Goal: Task Accomplishment & Management: Complete application form

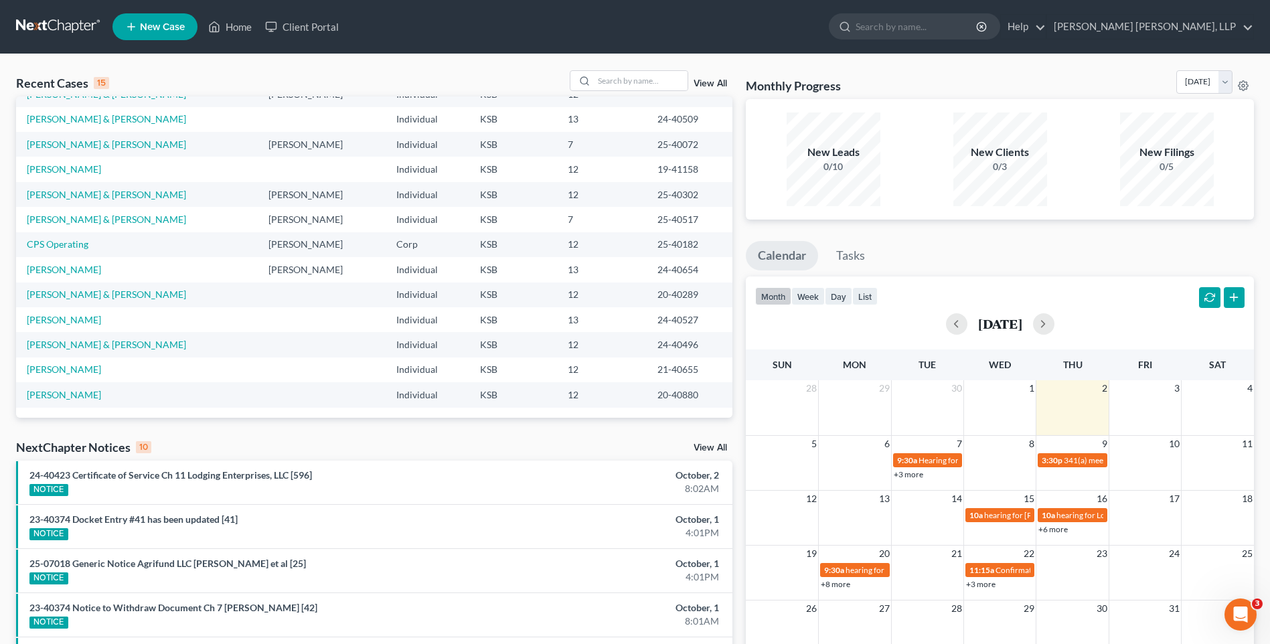
click at [167, 23] on span "New Case" at bounding box center [162, 27] width 45 height 10
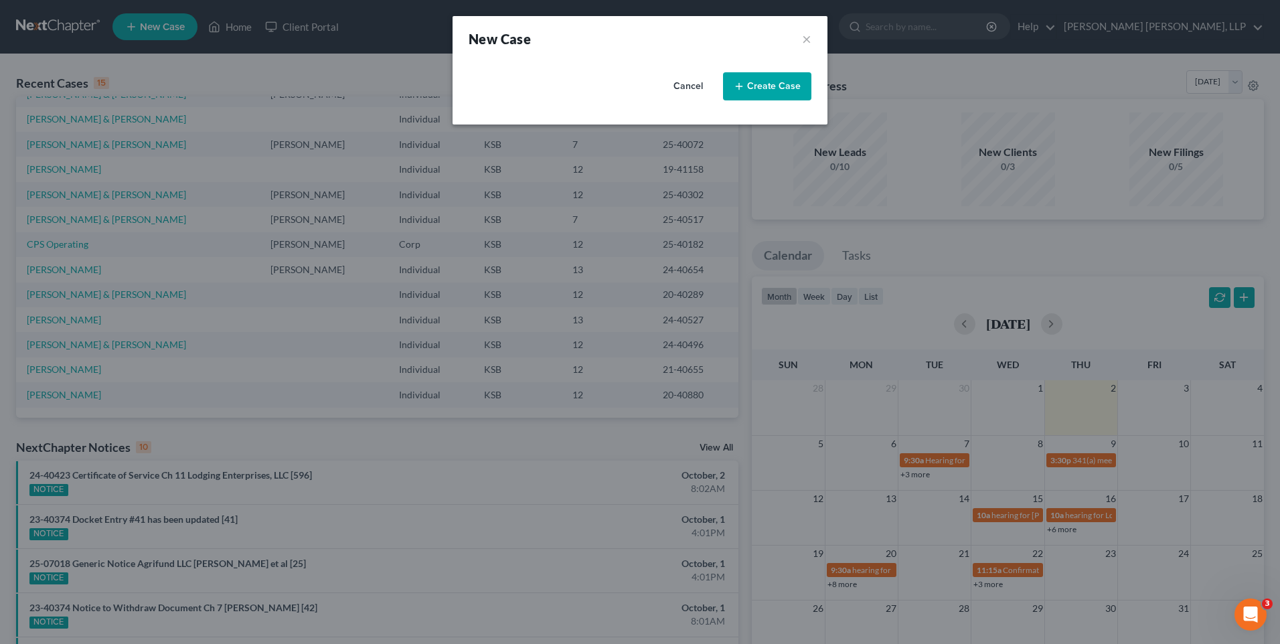
select select "31"
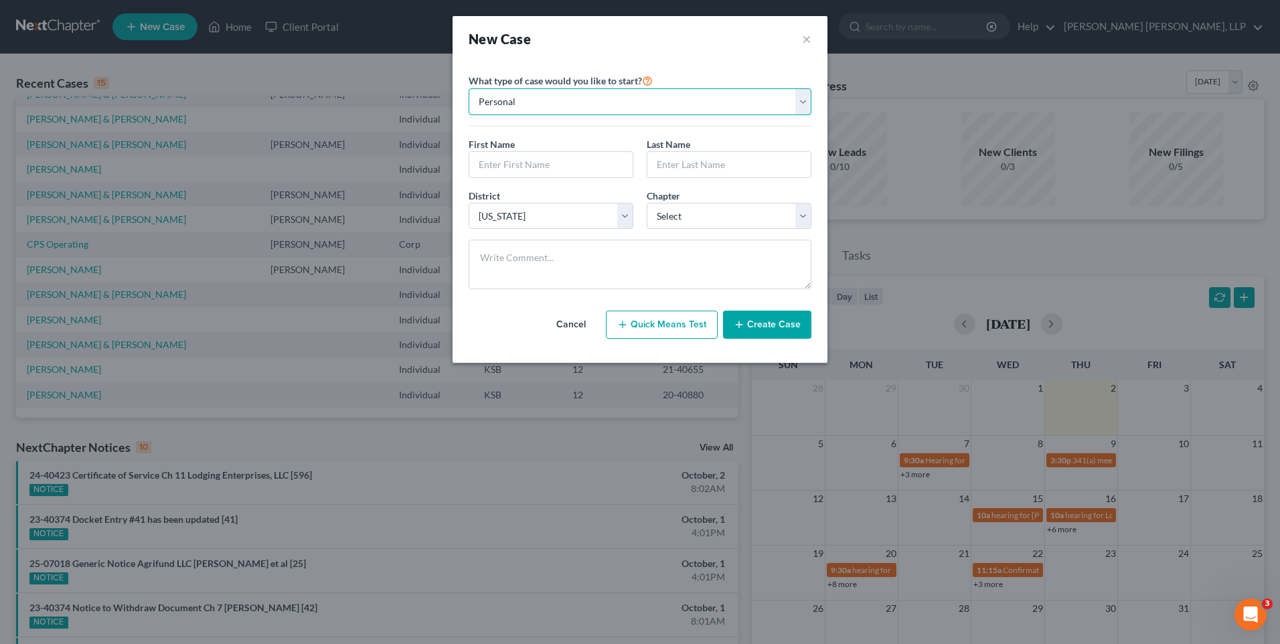
click at [531, 103] on select "Personal Business" at bounding box center [640, 101] width 343 height 27
click at [469, 88] on select "Personal Business" at bounding box center [640, 101] width 343 height 27
click at [802, 106] on select "Personal Business" at bounding box center [640, 101] width 343 height 27
select select "0"
click at [469, 88] on select "Personal Business" at bounding box center [640, 101] width 343 height 27
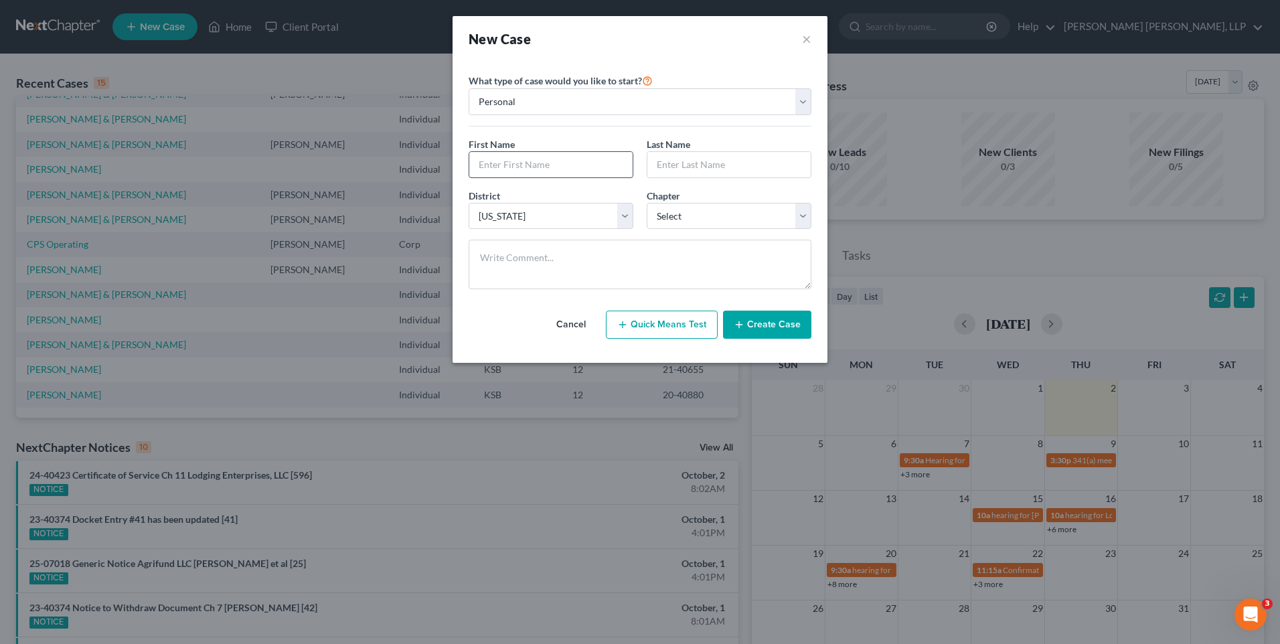
click at [511, 167] on input "text" at bounding box center [550, 164] width 163 height 25
type input "[PERSON_NAME]"
select select "0"
click at [755, 321] on button "Create Case" at bounding box center [767, 325] width 88 height 28
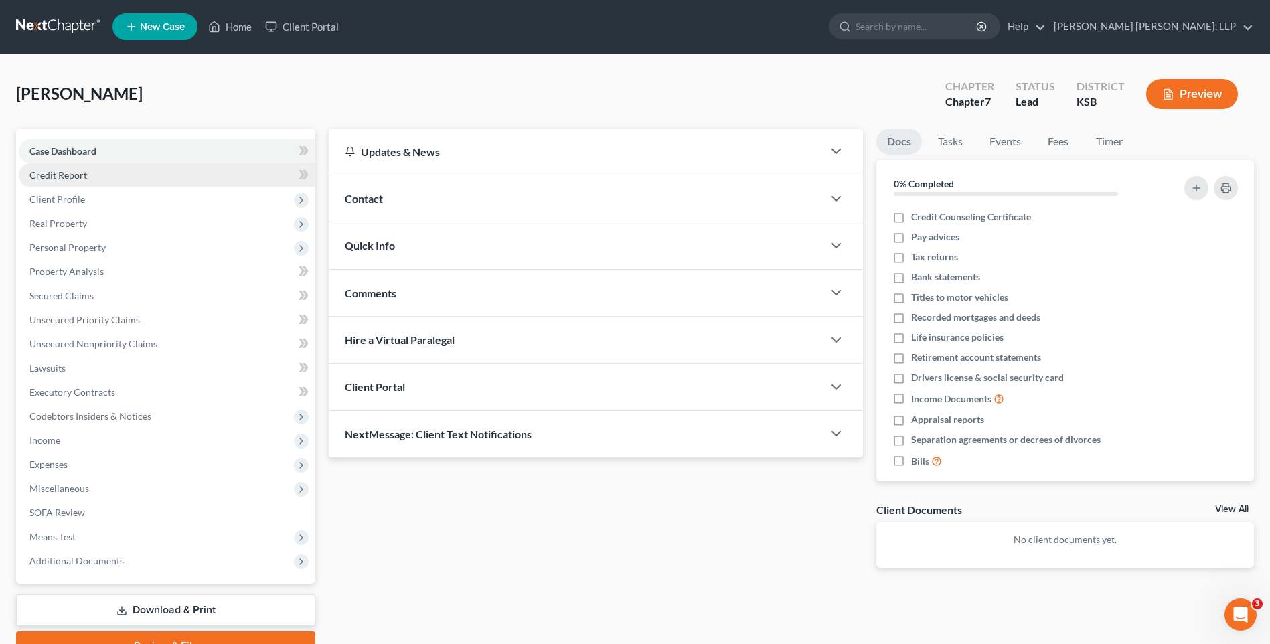
click at [64, 168] on link "Credit Report" at bounding box center [167, 175] width 296 height 24
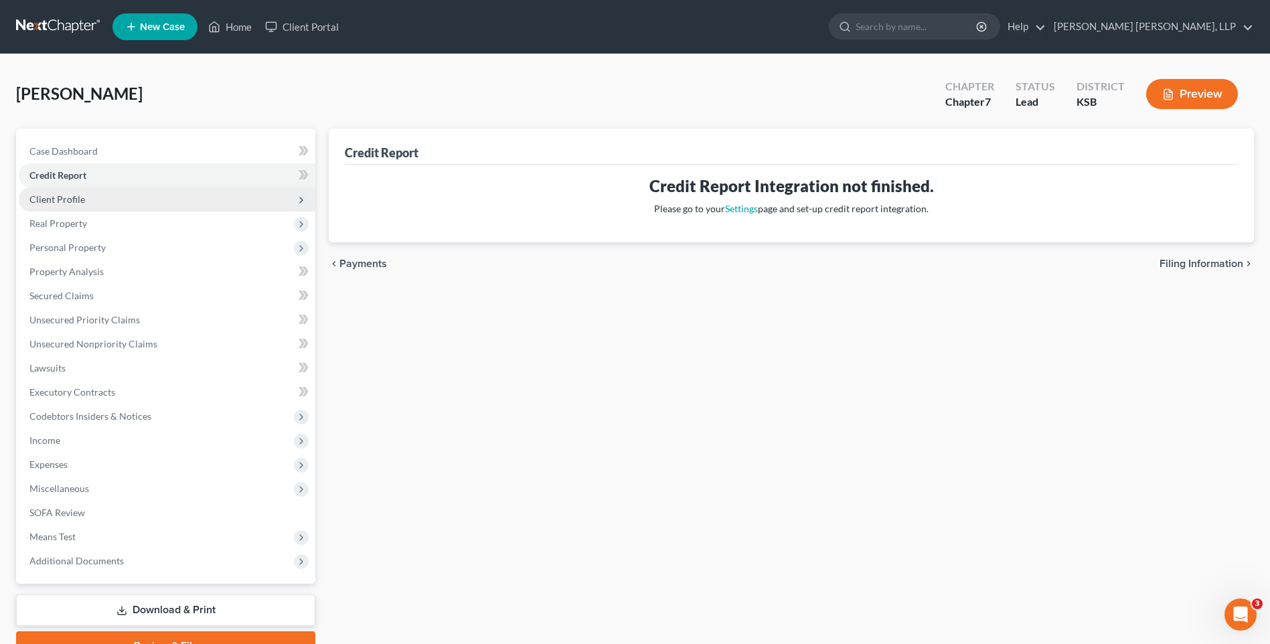
click at [62, 203] on span "Client Profile" at bounding box center [57, 198] width 56 height 11
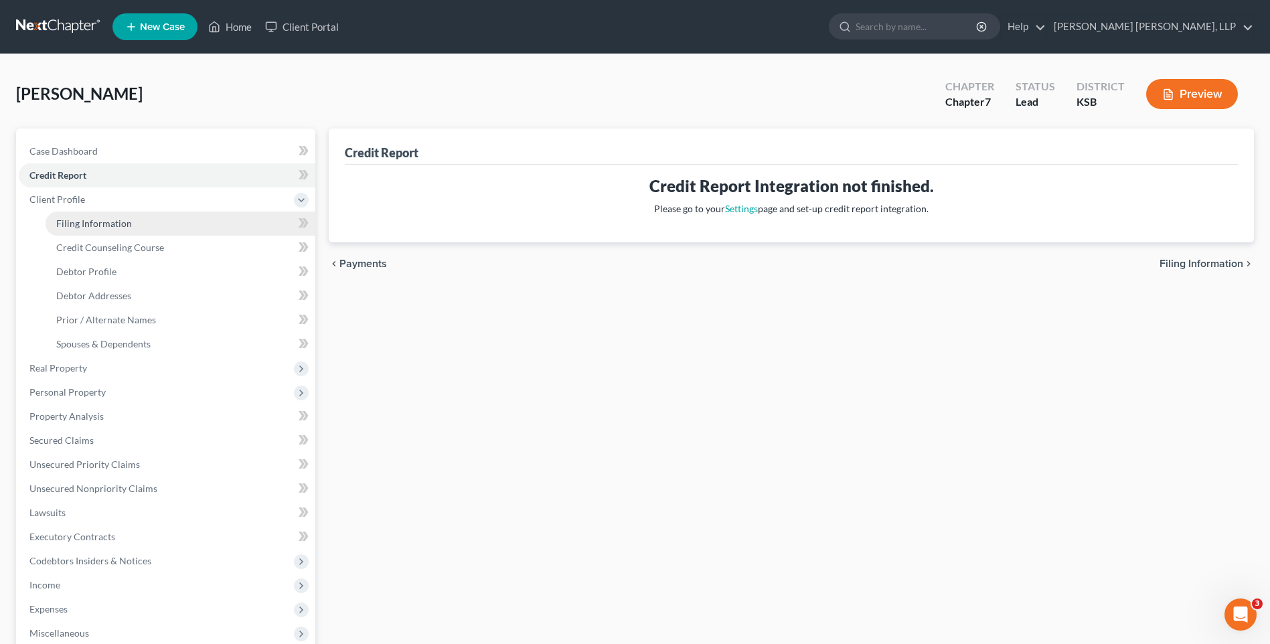
click at [69, 222] on span "Filing Information" at bounding box center [94, 223] width 76 height 11
select select "1"
select select "0"
select select "31"
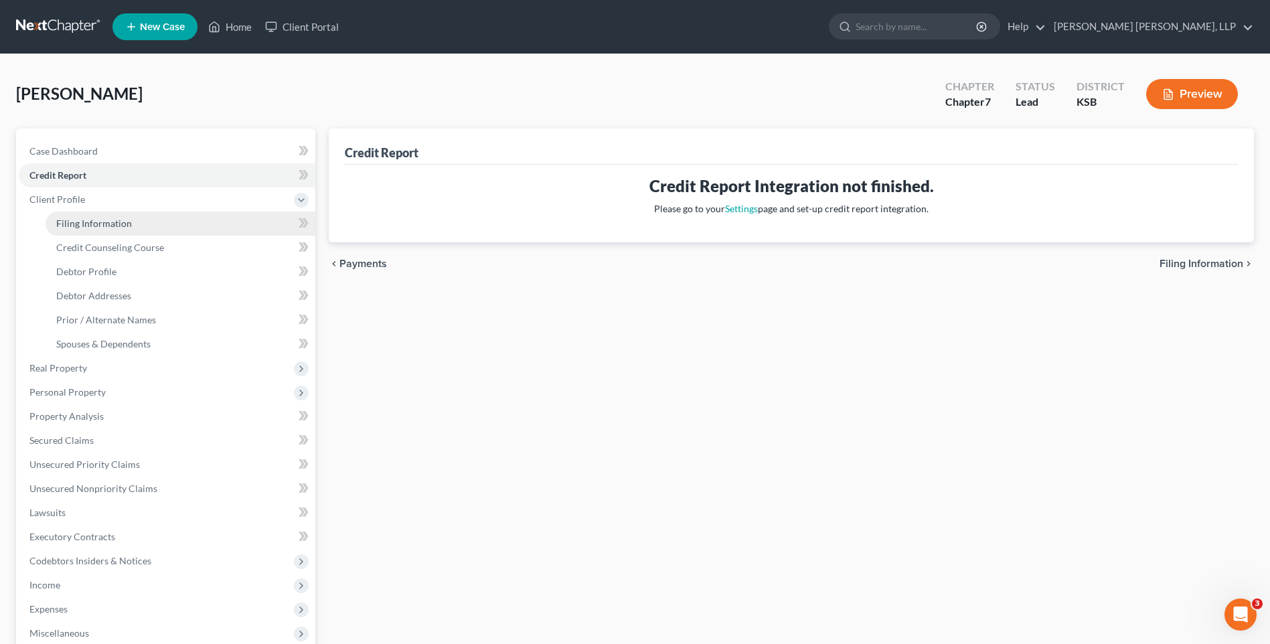
select select "17"
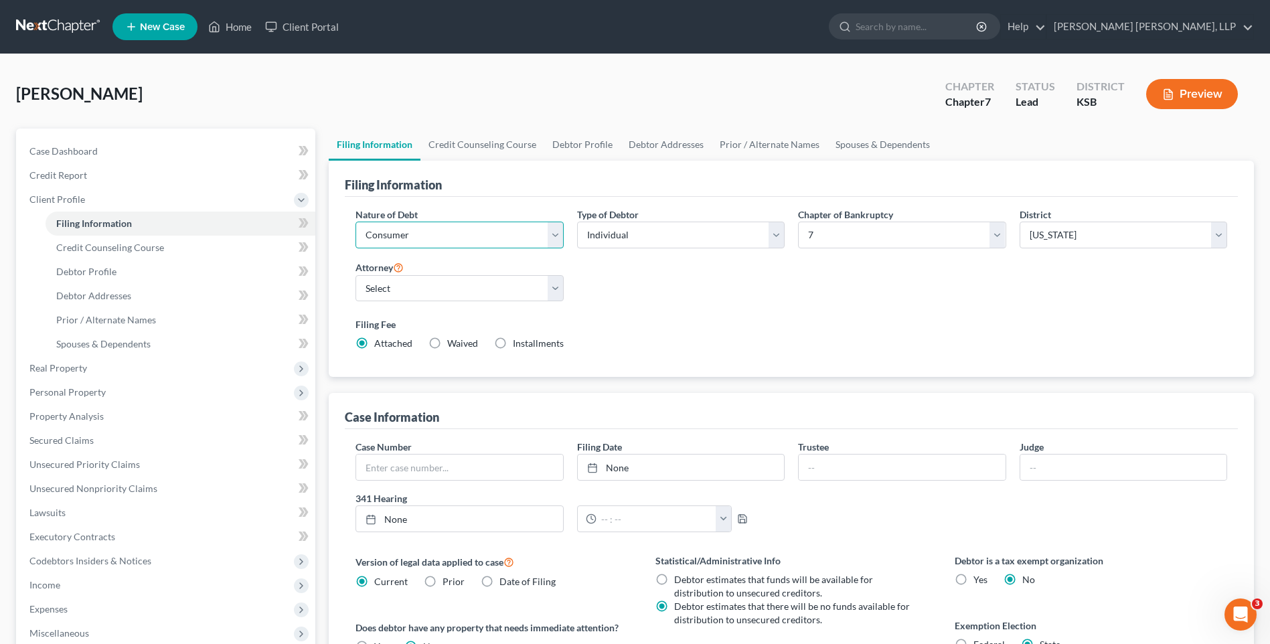
click at [549, 236] on select "Select Business Consumer Other" at bounding box center [458, 235] width 207 height 27
select select "0"
click at [355, 222] on select "Select Business Consumer Other" at bounding box center [458, 235] width 207 height 27
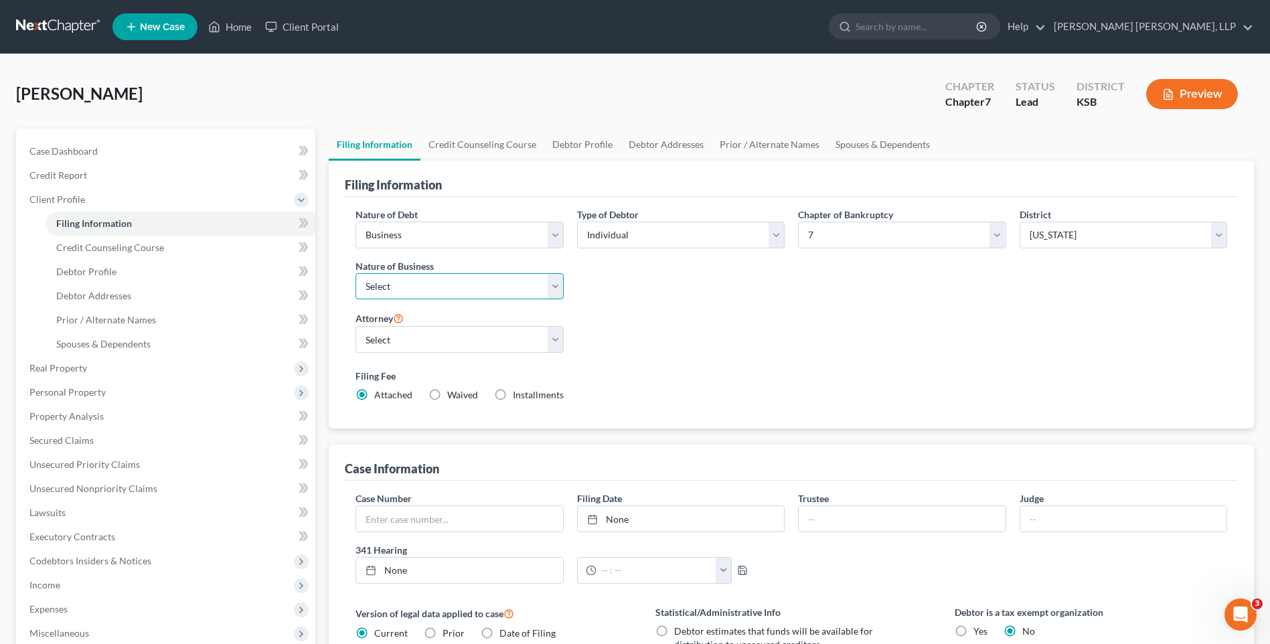
click at [408, 284] on select "Select Clearing Bank Commodity Broker Health Care Business Other Railroad Singl…" at bounding box center [458, 286] width 207 height 27
select select "3"
click at [355, 273] on select "Select Clearing Bank Commodity Broker Health Care Business Other Railroad Singl…" at bounding box center [458, 286] width 207 height 27
click at [114, 290] on span "Debtor Addresses" at bounding box center [93, 295] width 75 height 11
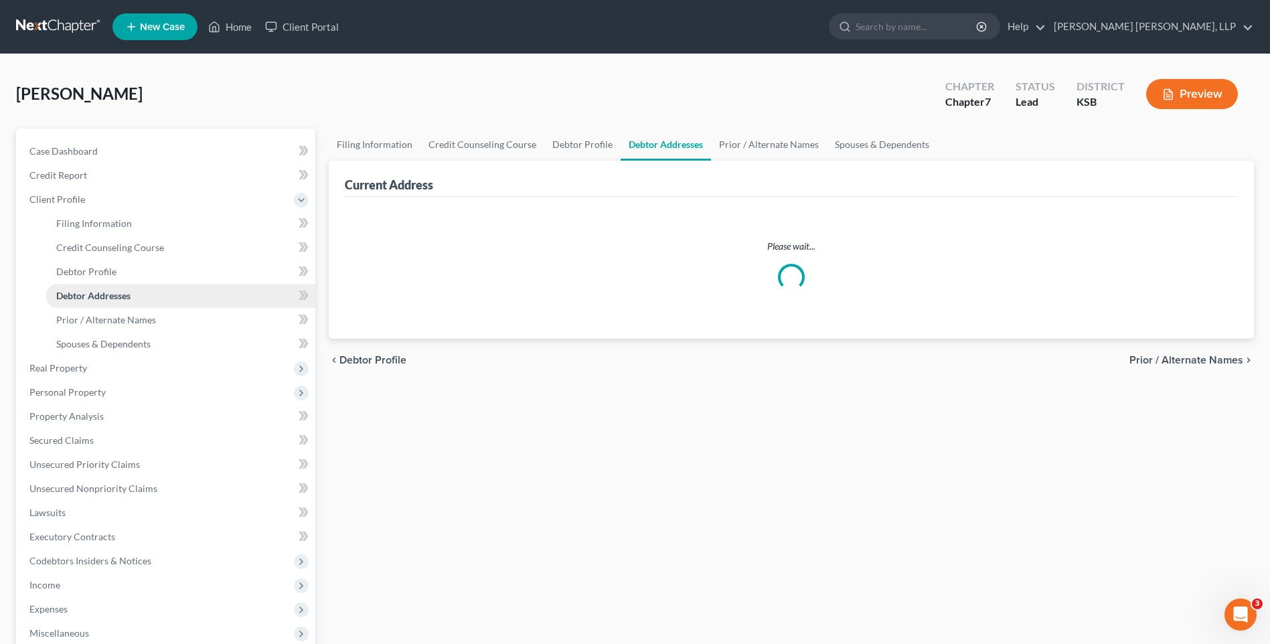
select select "0"
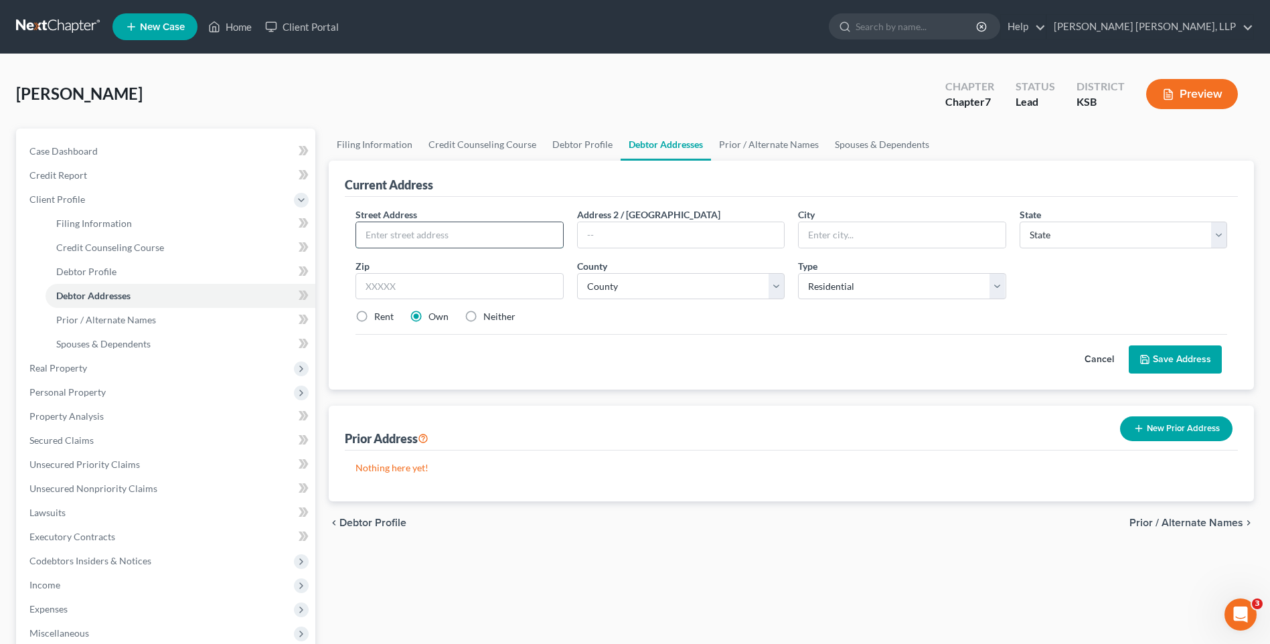
click at [399, 235] on input "text" at bounding box center [459, 234] width 206 height 25
click at [86, 268] on span "Debtor Profile" at bounding box center [86, 271] width 60 height 11
select select "0"
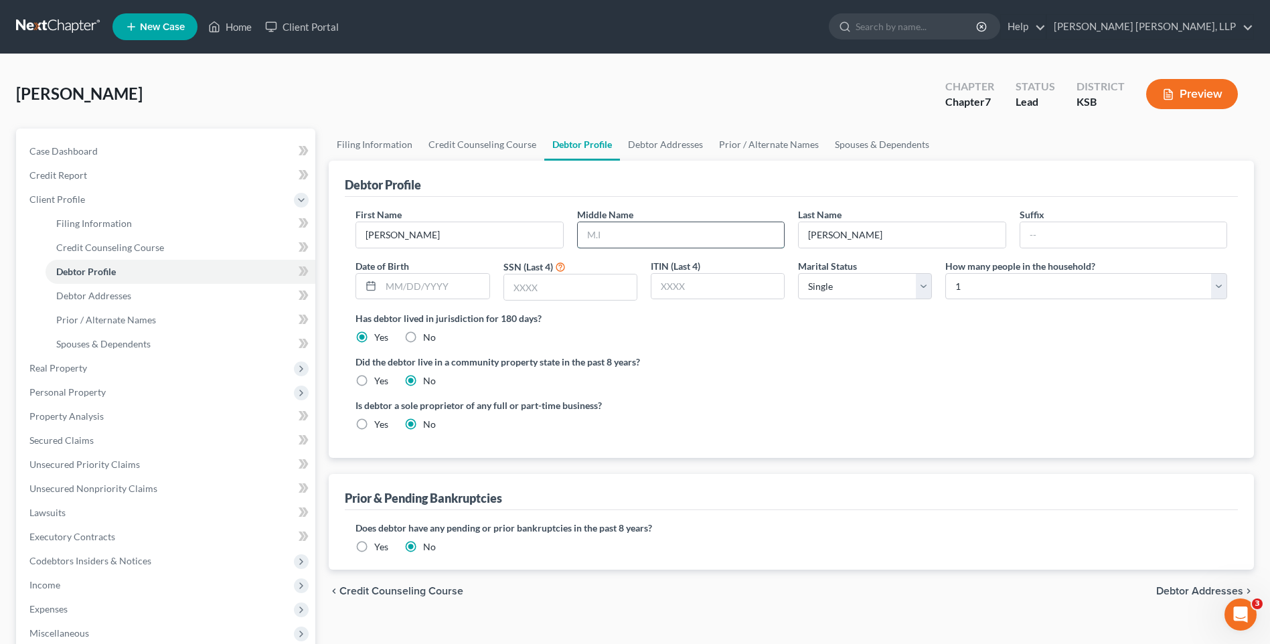
click at [590, 239] on input "text" at bounding box center [681, 234] width 206 height 25
type input "L."
type input "[DATE]"
type input "8193"
select select "2"
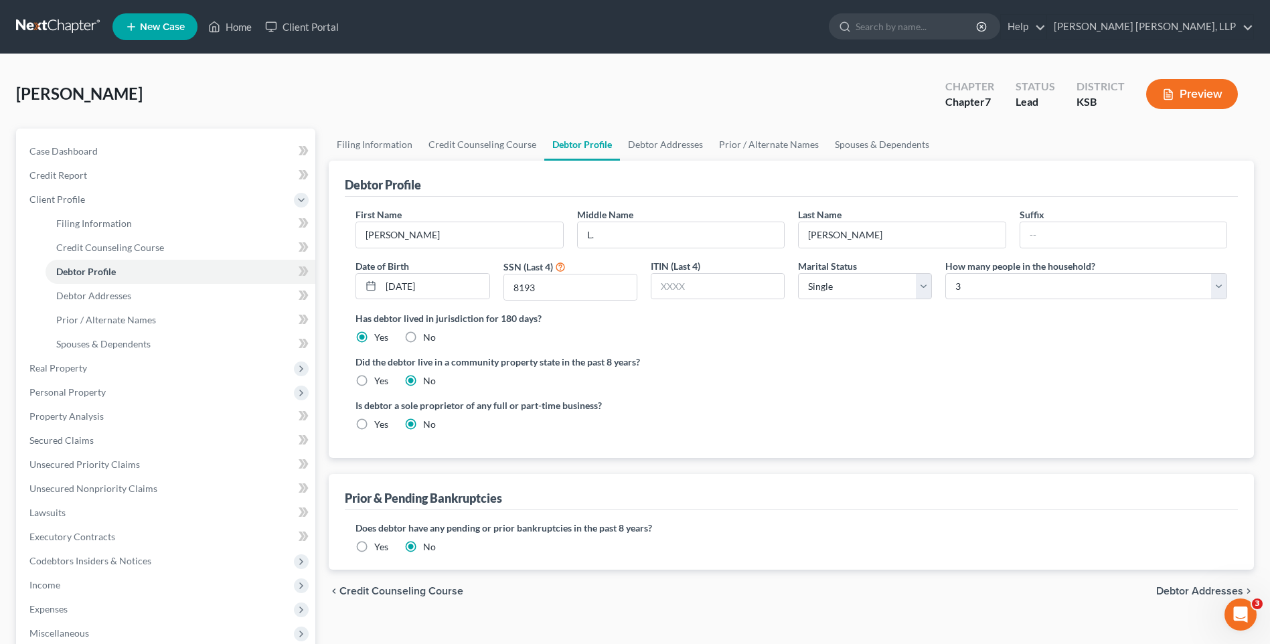
click at [374, 423] on label "Yes" at bounding box center [381, 424] width 14 height 13
click at [379, 423] on input "Yes" at bounding box center [383, 422] width 9 height 9
radio input "true"
radio input "false"
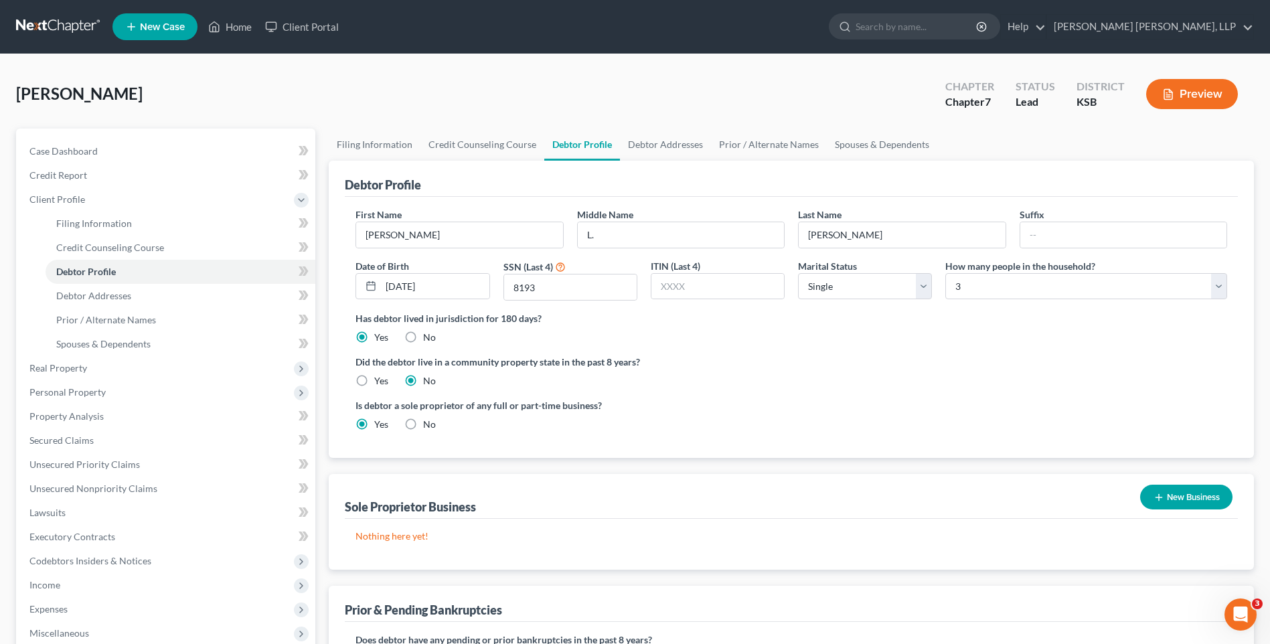
click at [1189, 491] on button "New Business" at bounding box center [1186, 497] width 92 height 25
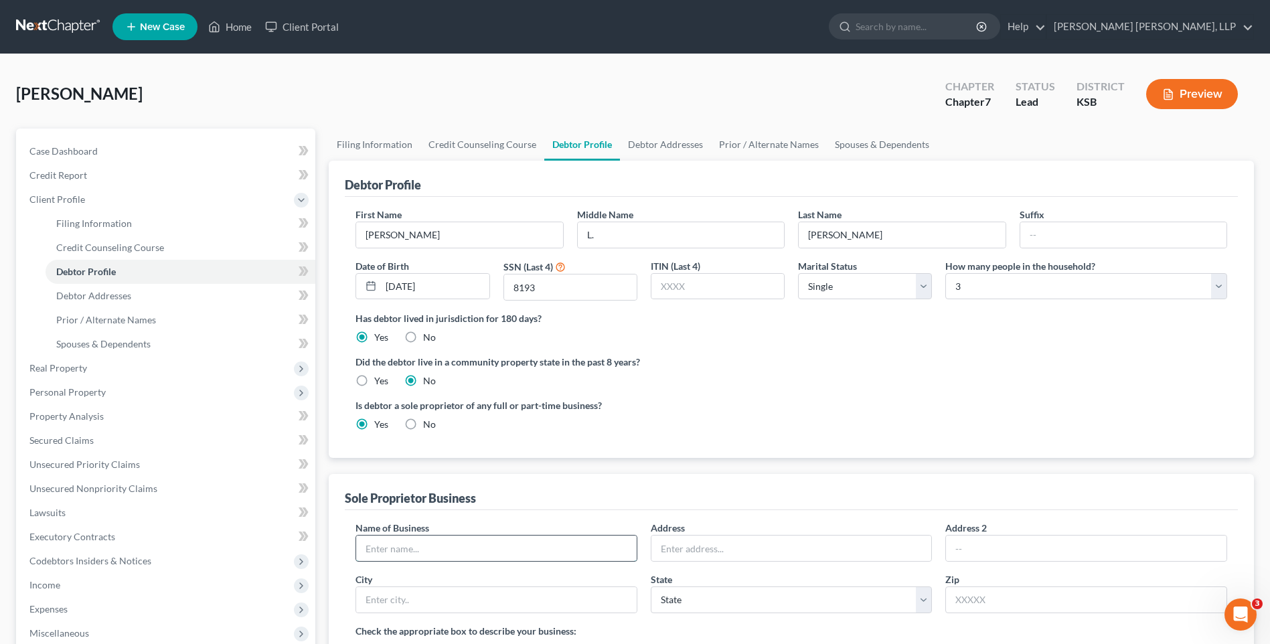
click at [429, 551] on input "text" at bounding box center [496, 547] width 280 height 25
type input "T"
type input "Route 96 Cafe"
drag, startPoint x: 472, startPoint y: 554, endPoint x: 240, endPoint y: 537, distance: 232.9
click at [240, 537] on div "Petition Navigation Case Dashboard Payments Invoices Payments Payments Credit R…" at bounding box center [634, 546] width 1251 height 835
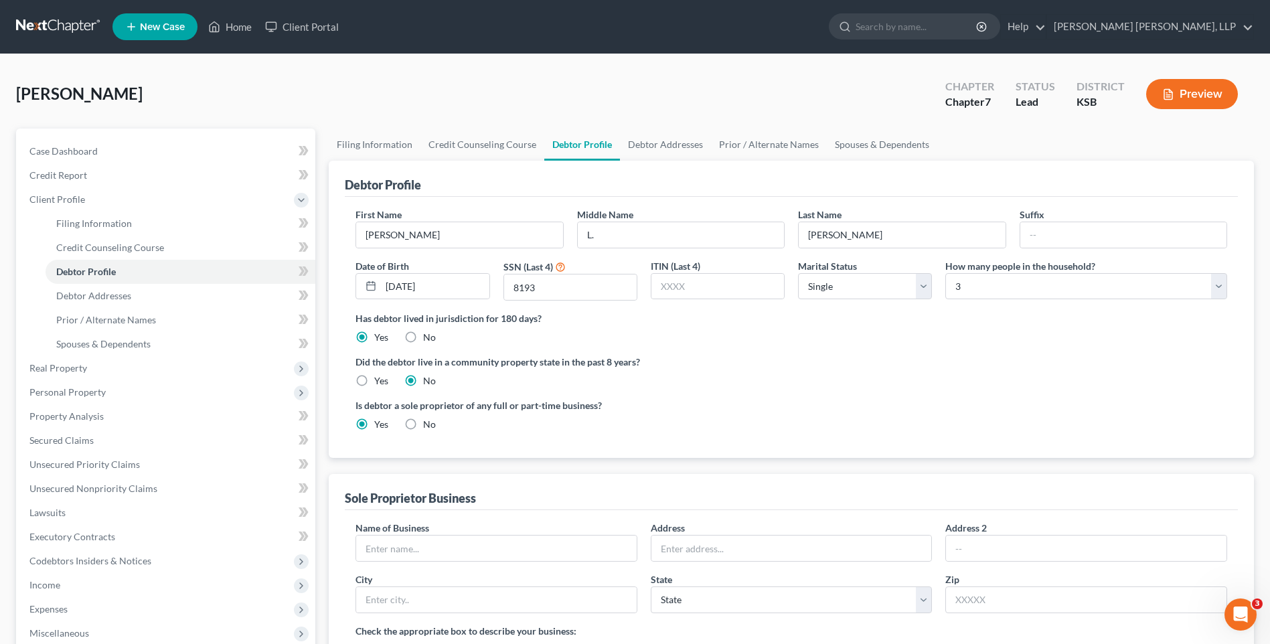
click at [423, 426] on label "No" at bounding box center [429, 424] width 13 height 13
click at [428, 426] on input "No" at bounding box center [432, 422] width 9 height 9
radio input "true"
radio input "false"
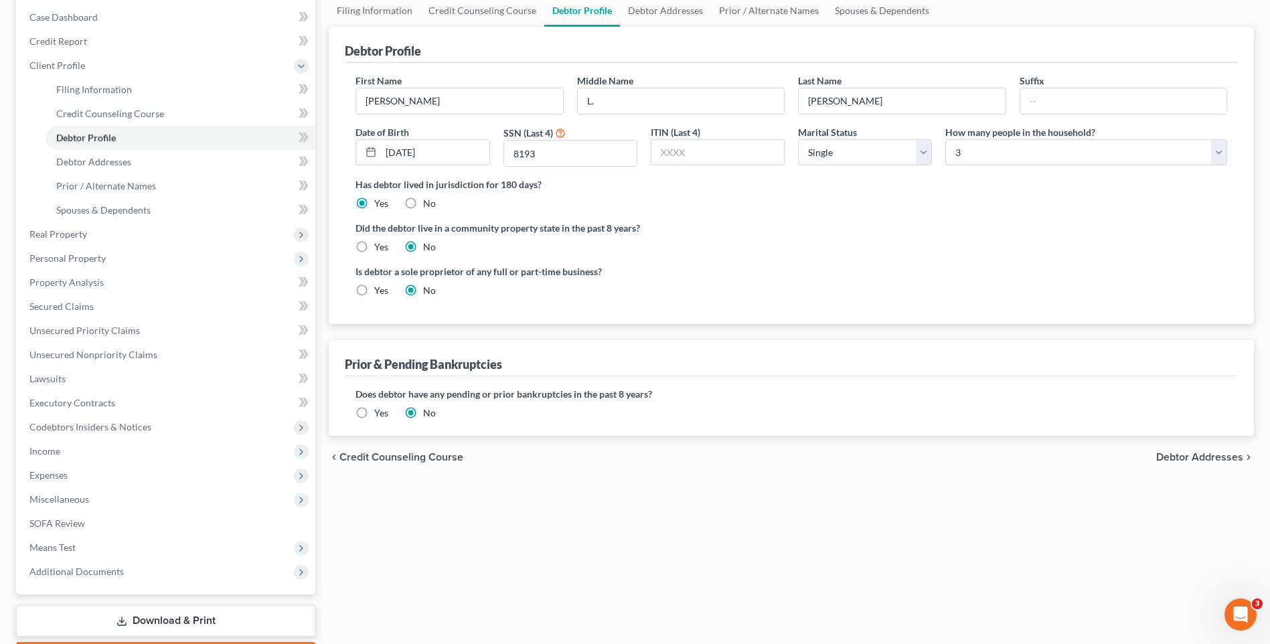
scroll to position [67, 0]
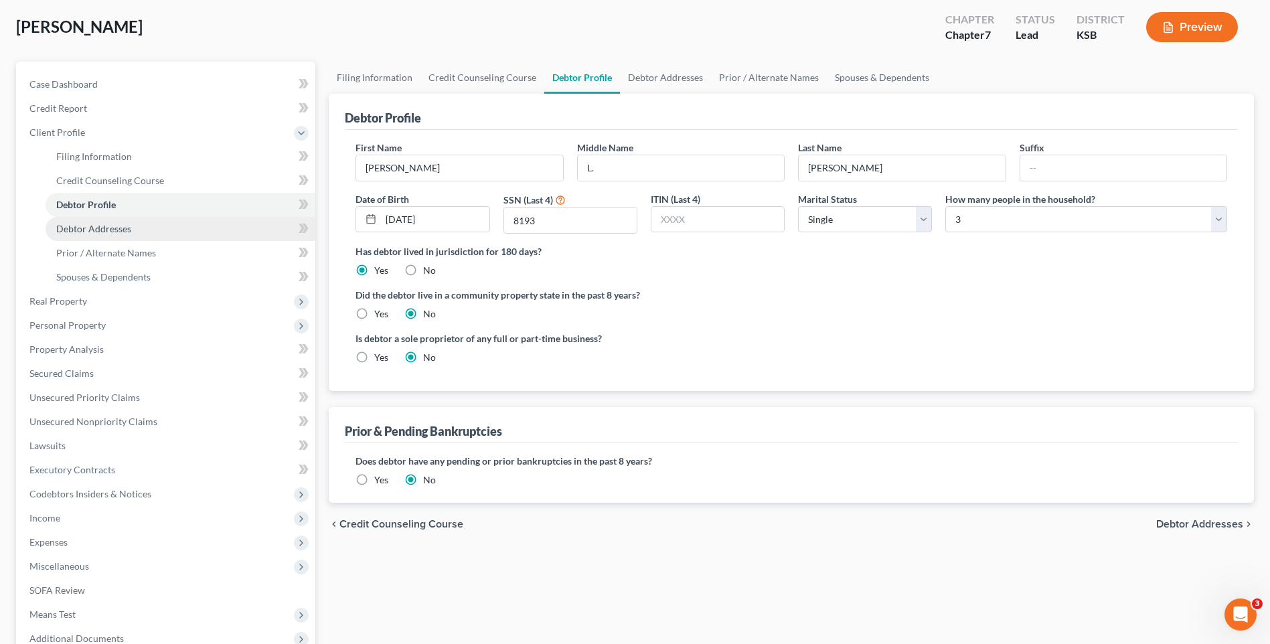
click at [98, 228] on span "Debtor Addresses" at bounding box center [93, 228] width 75 height 11
select select "0"
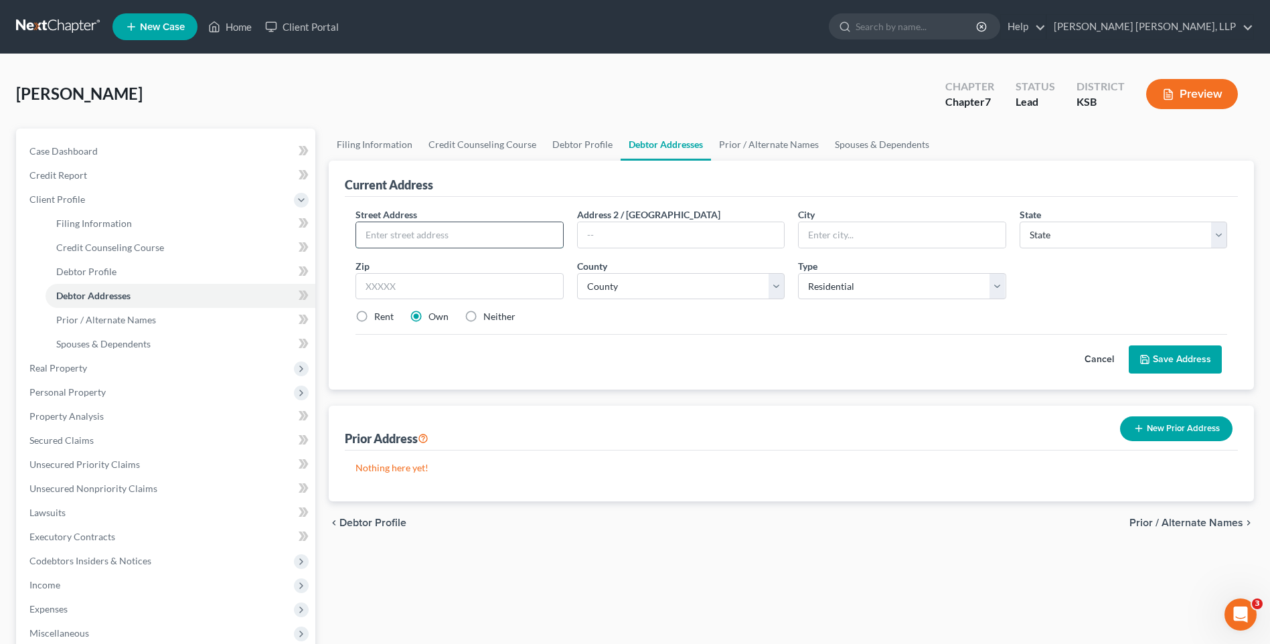
click at [427, 239] on input "text" at bounding box center [459, 234] width 206 height 25
type input "[STREET_ADDRESS]"
type input "P"
type input "Tribune"
select select "17"
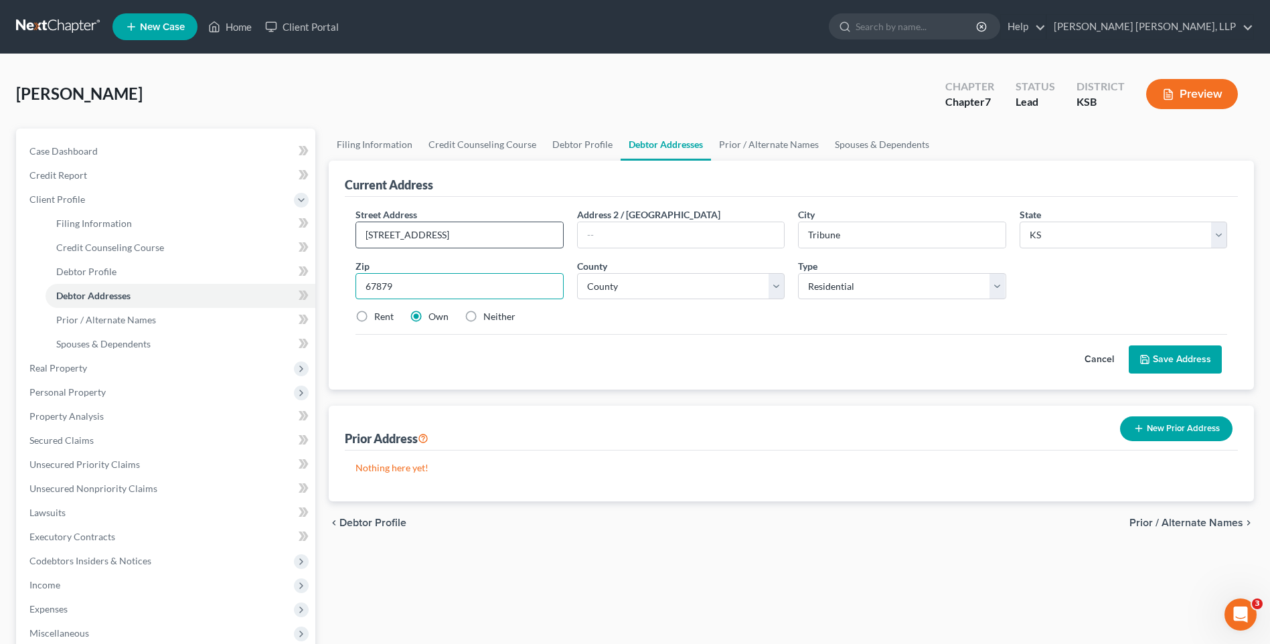
type input "67879"
select select "35"
click at [483, 314] on label "Neither" at bounding box center [499, 316] width 32 height 13
click at [489, 314] on input "Neither" at bounding box center [493, 314] width 9 height 9
radio input "true"
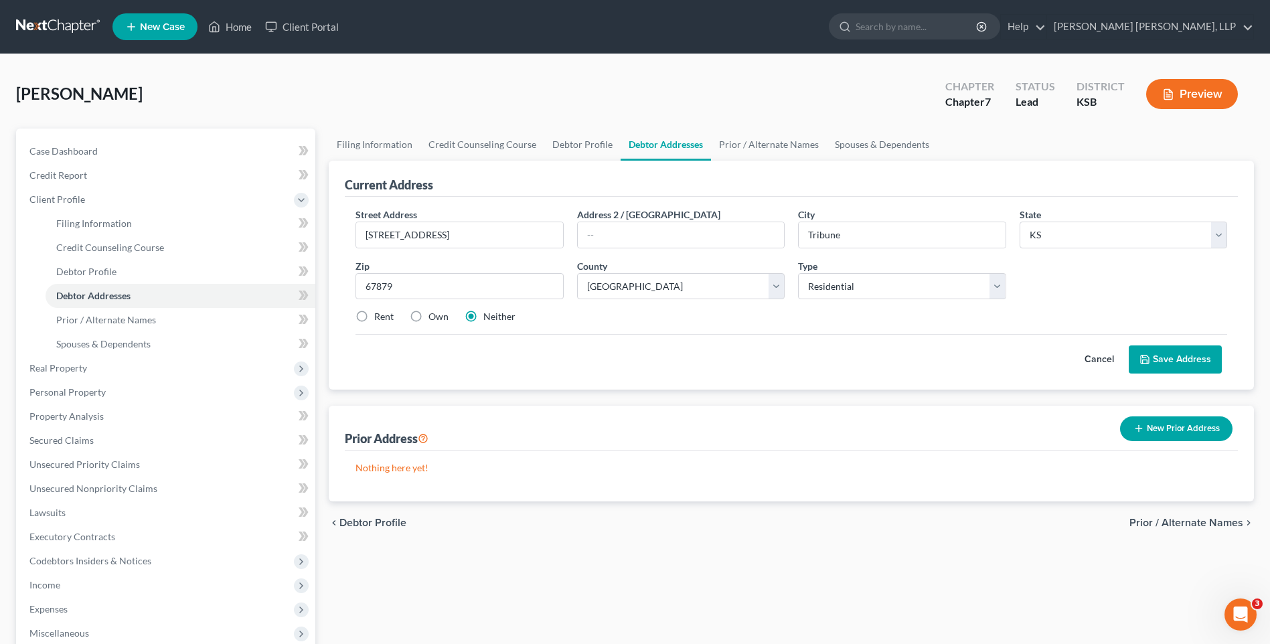
click at [1170, 428] on button "New Prior Address" at bounding box center [1176, 428] width 112 height 25
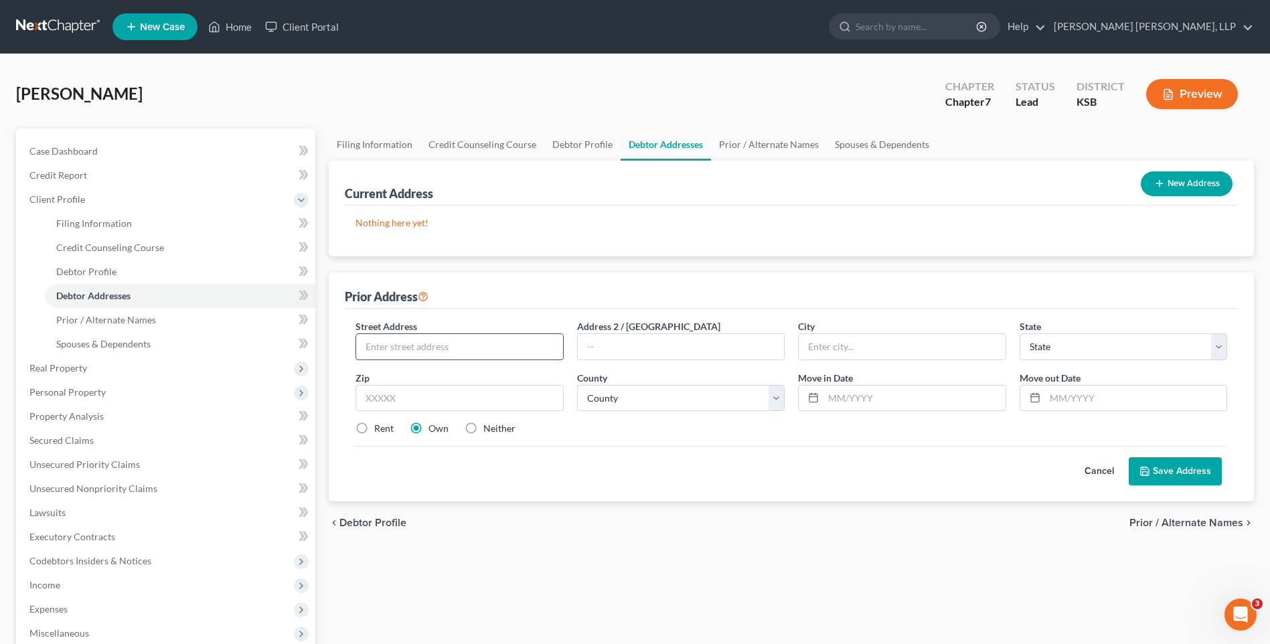
click at [398, 346] on input "text" at bounding box center [459, 346] width 206 height 25
type input "[STREET_ADDRESS]"
type input "Leoti"
type input "K"
drag, startPoint x: 585, startPoint y: 349, endPoint x: 723, endPoint y: 343, distance: 138.7
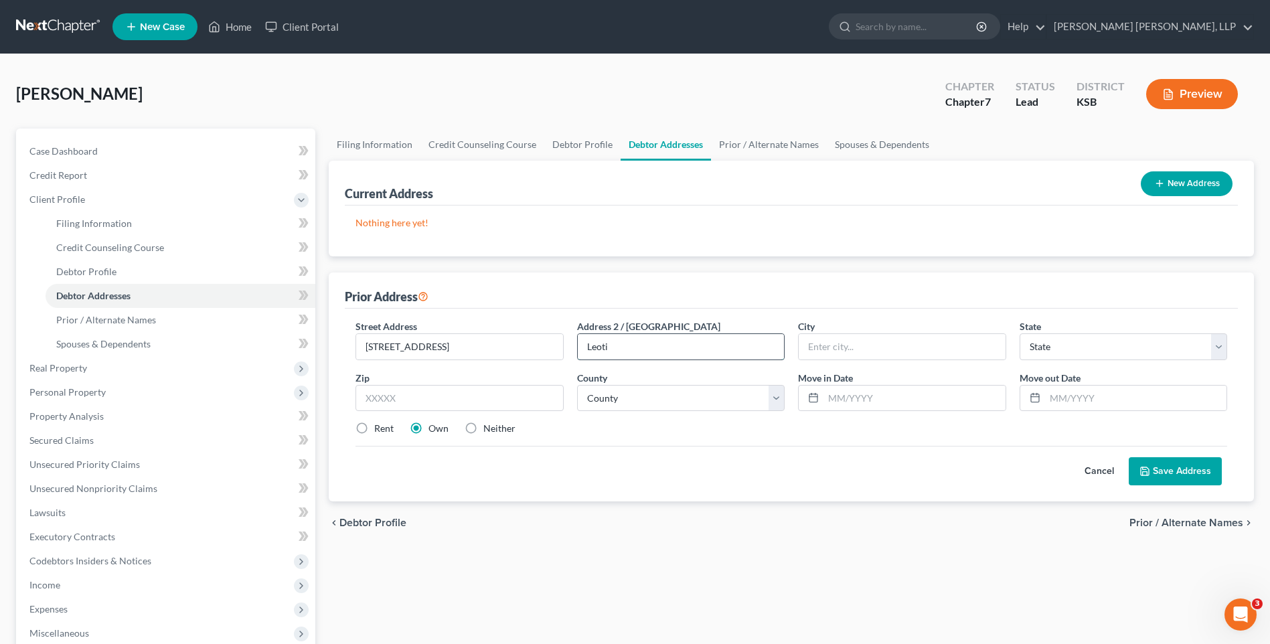
click at [723, 343] on input "Leoti" at bounding box center [681, 346] width 206 height 25
type input ":"
type input "Leoti"
select select "17"
type input "67861"
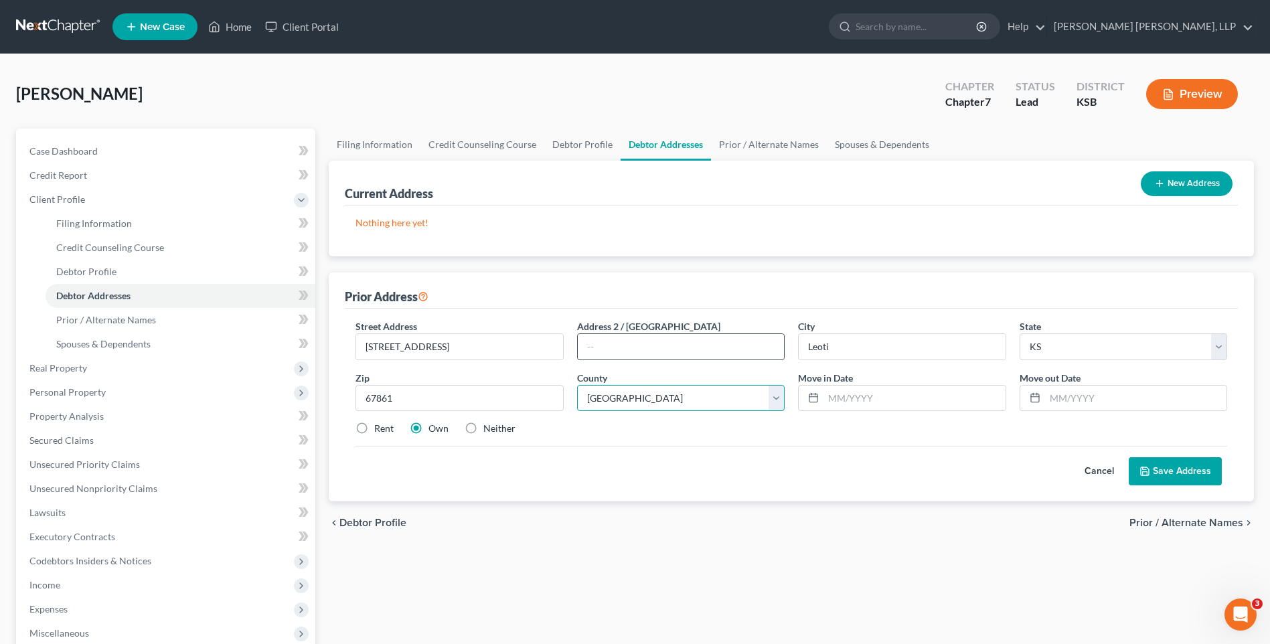
select select "101"
drag, startPoint x: 831, startPoint y: 396, endPoint x: 881, endPoint y: 398, distance: 50.2
click at [881, 398] on input "30/23" at bounding box center [913, 398] width 181 height 25
type input "03/13"
type input "06/24"
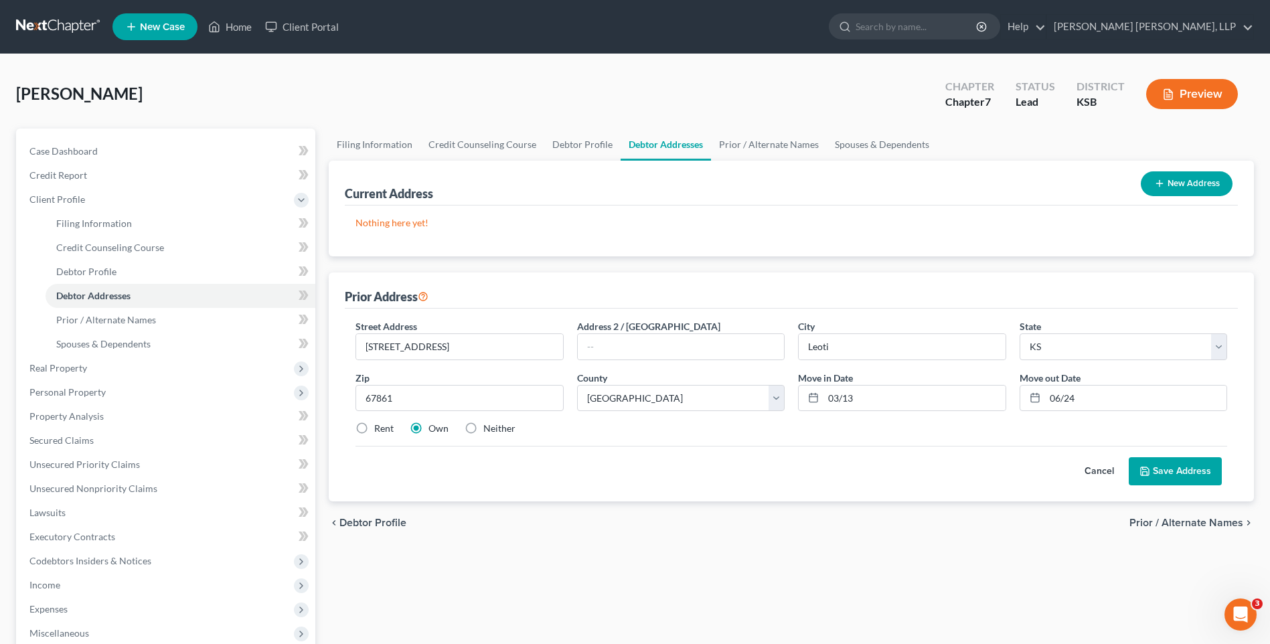
click at [483, 429] on label "Neither" at bounding box center [499, 428] width 32 height 13
click at [489, 429] on input "Neither" at bounding box center [493, 426] width 9 height 9
radio input "true"
click at [1187, 474] on button "Save Address" at bounding box center [1174, 471] width 93 height 28
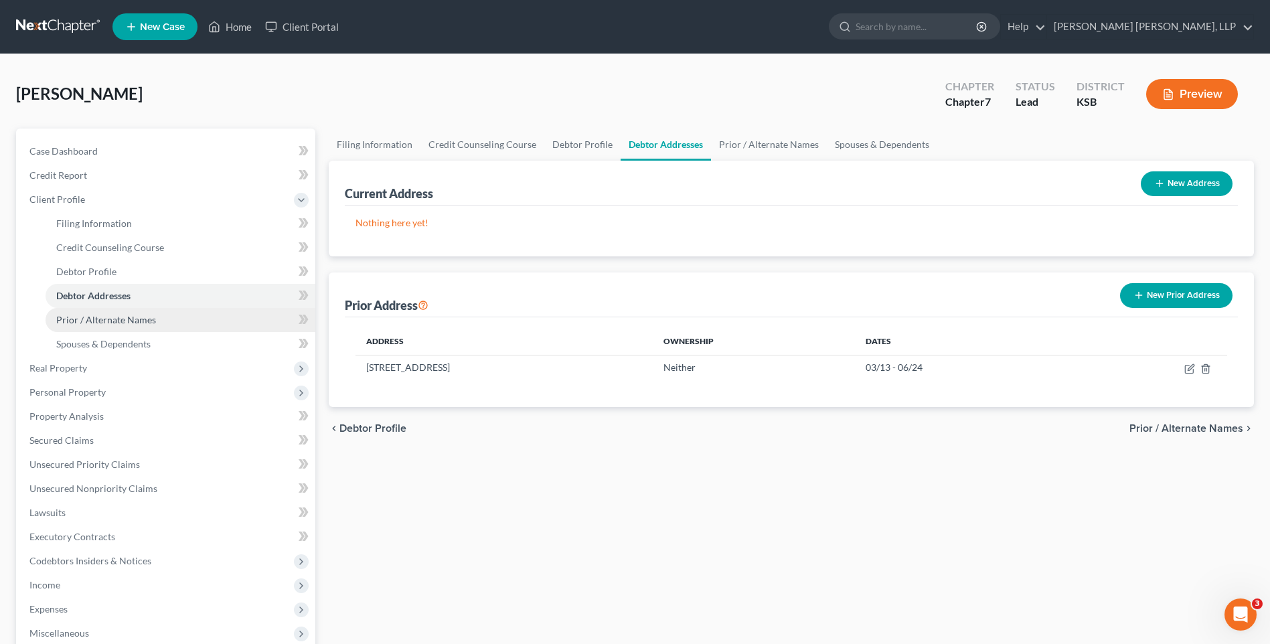
click at [122, 319] on span "Prior / Alternate Names" at bounding box center [106, 319] width 100 height 11
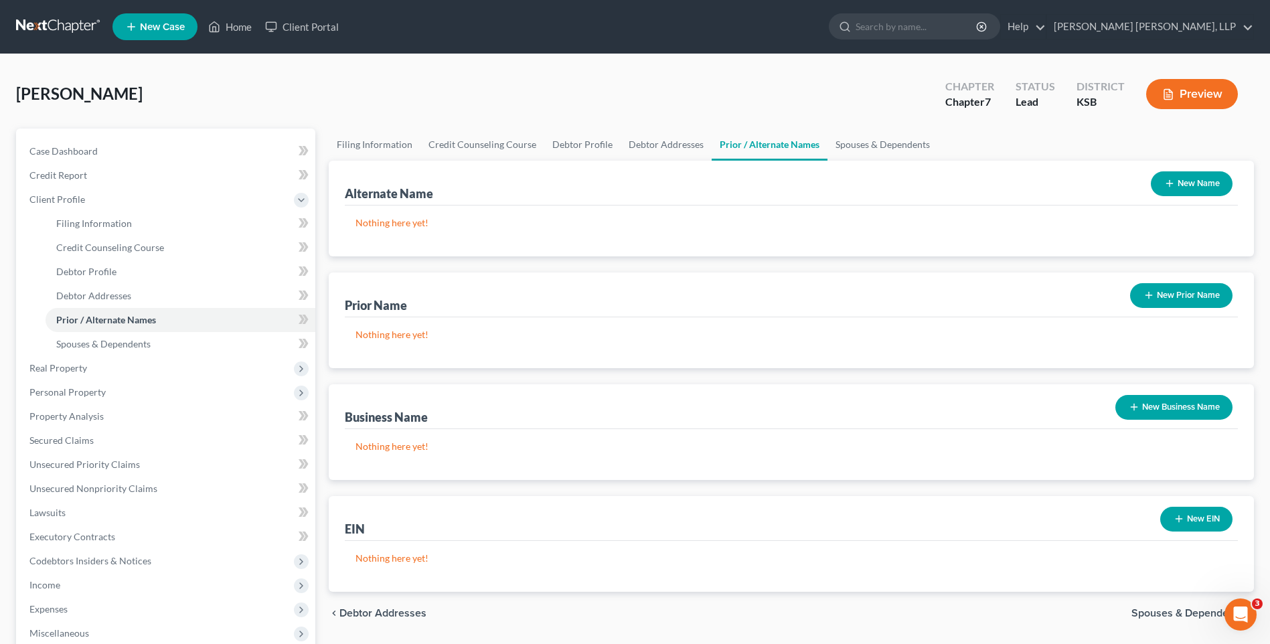
click at [1183, 409] on button "New Business Name" at bounding box center [1173, 407] width 117 height 25
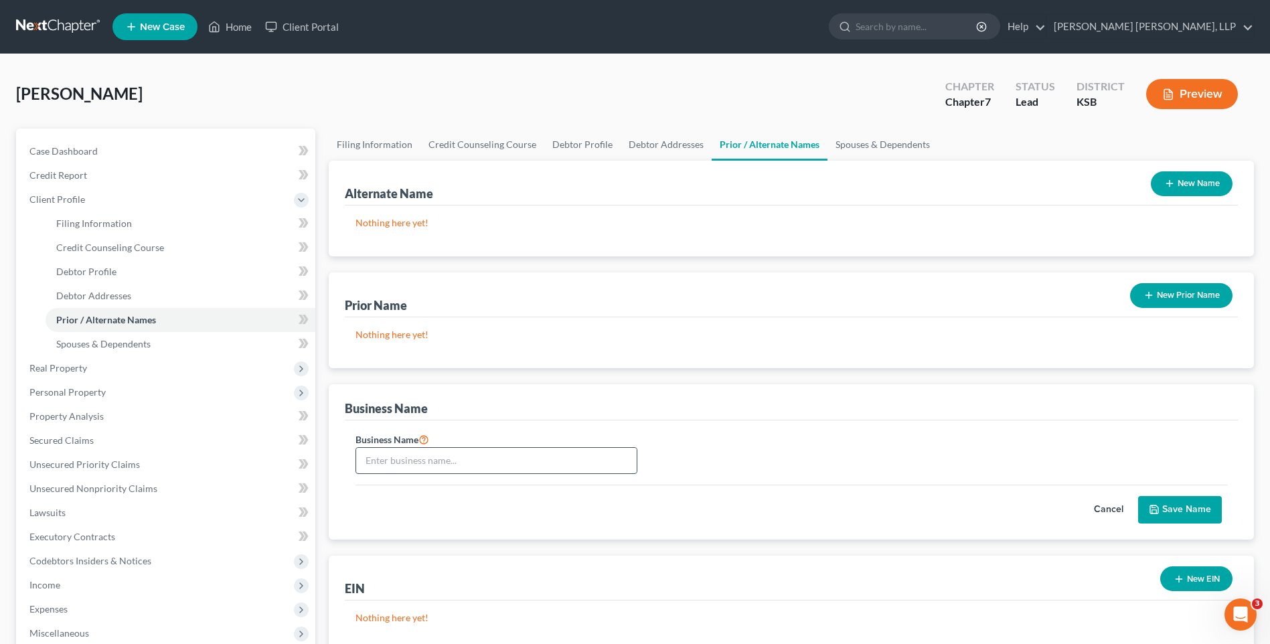
click at [394, 459] on input "text" at bounding box center [496, 460] width 280 height 25
type input "R"
click at [131, 340] on span "Spouses & Dependents" at bounding box center [103, 343] width 94 height 11
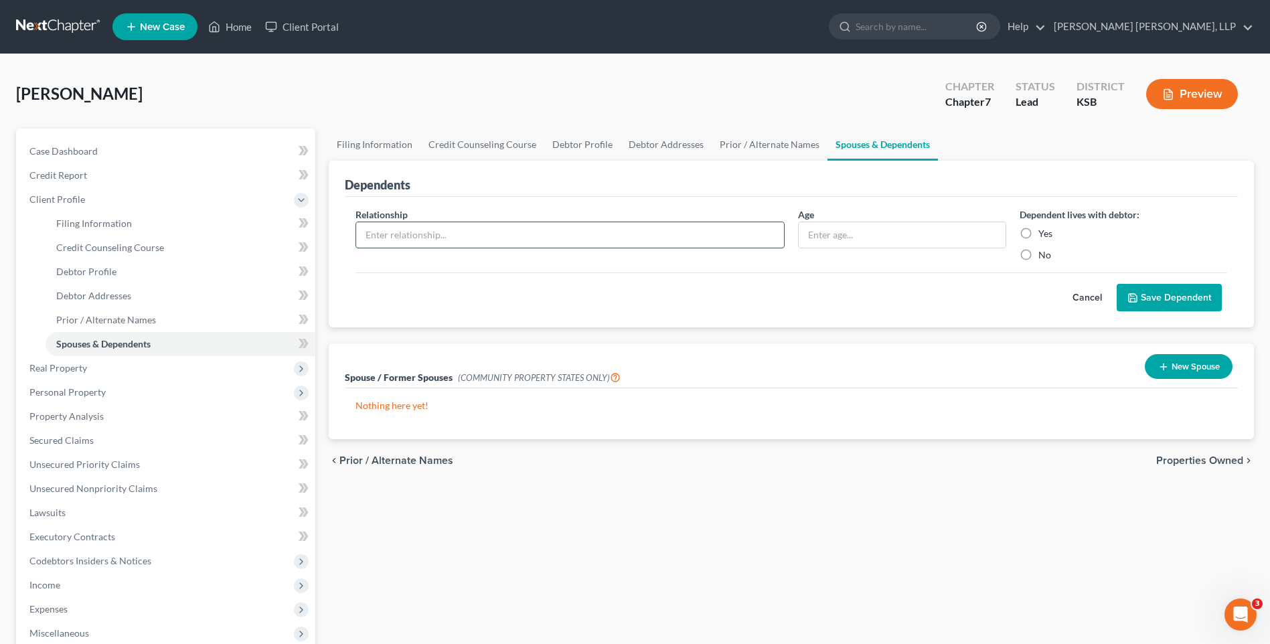
click at [467, 233] on input "text" at bounding box center [570, 234] width 428 height 25
type input "Son"
type input "4 years"
click at [1038, 233] on label "Yes" at bounding box center [1045, 233] width 14 height 13
click at [1043, 233] on input "Yes" at bounding box center [1047, 231] width 9 height 9
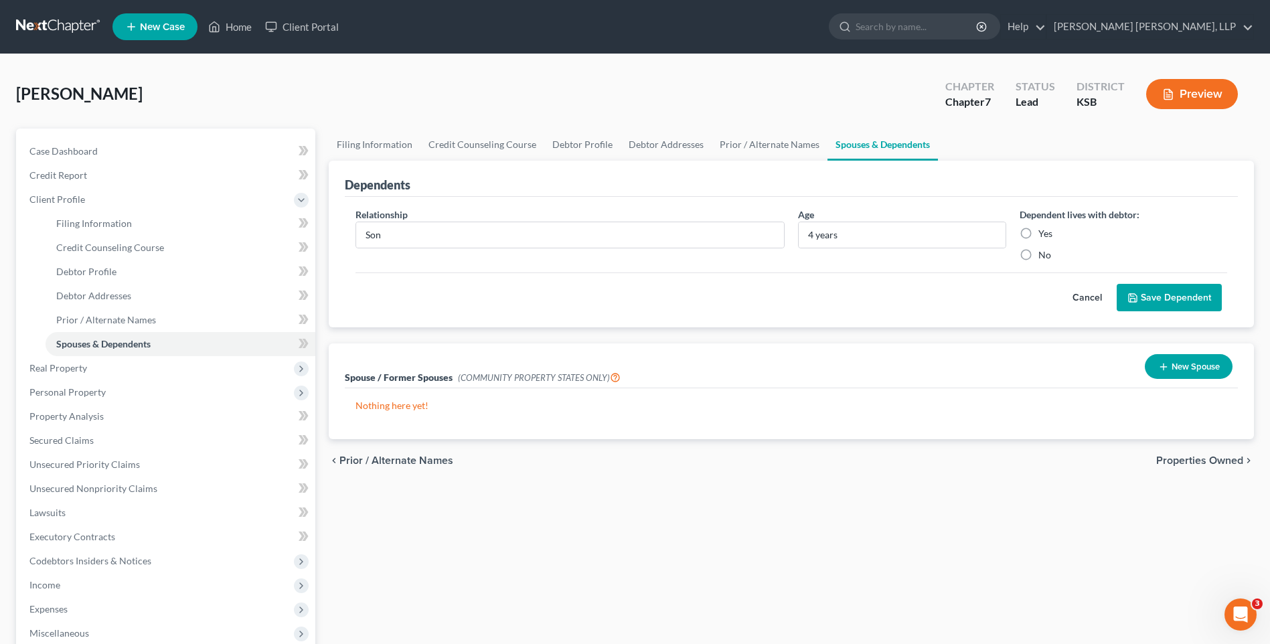
radio input "true"
click at [1159, 295] on button "Save Dependent" at bounding box center [1168, 298] width 105 height 28
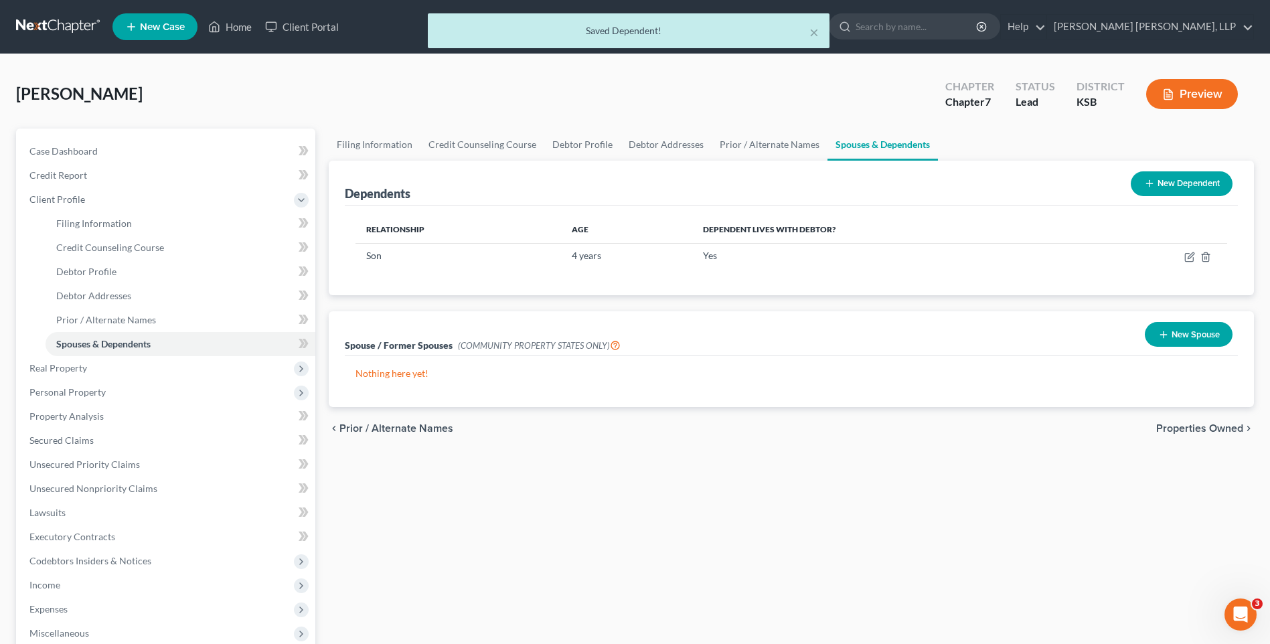
drag, startPoint x: 1168, startPoint y: 180, endPoint x: 1154, endPoint y: 179, distance: 14.1
click at [1167, 180] on button "New Dependent" at bounding box center [1181, 183] width 102 height 25
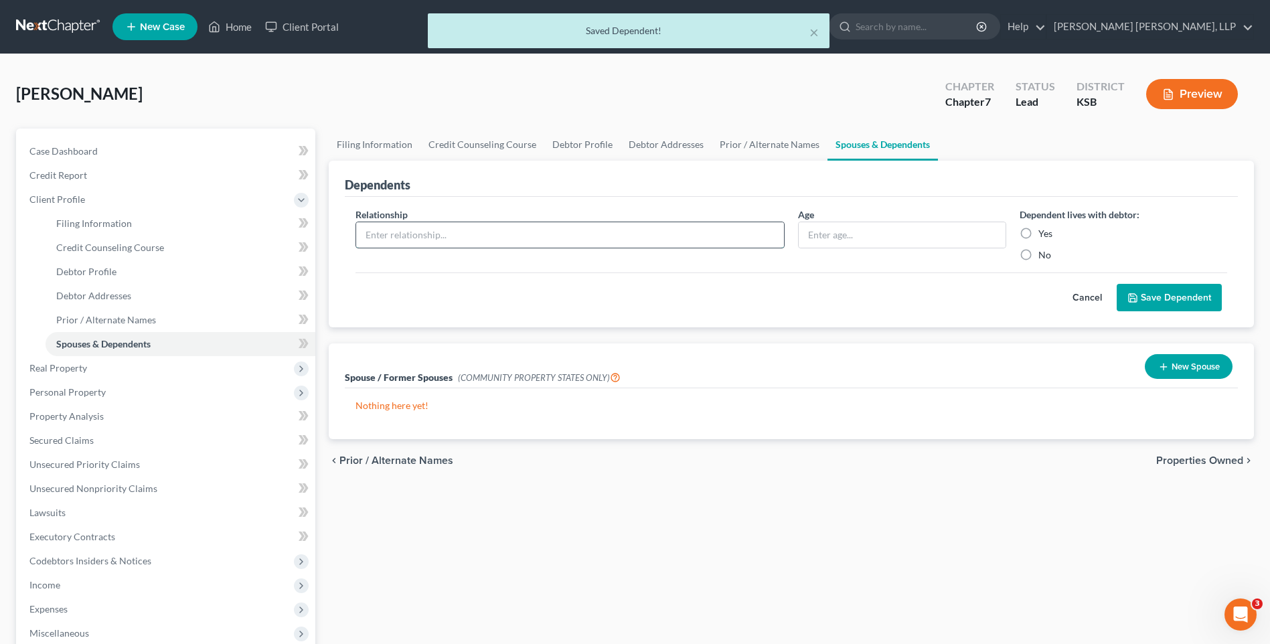
click at [429, 231] on input "text" at bounding box center [570, 234] width 428 height 25
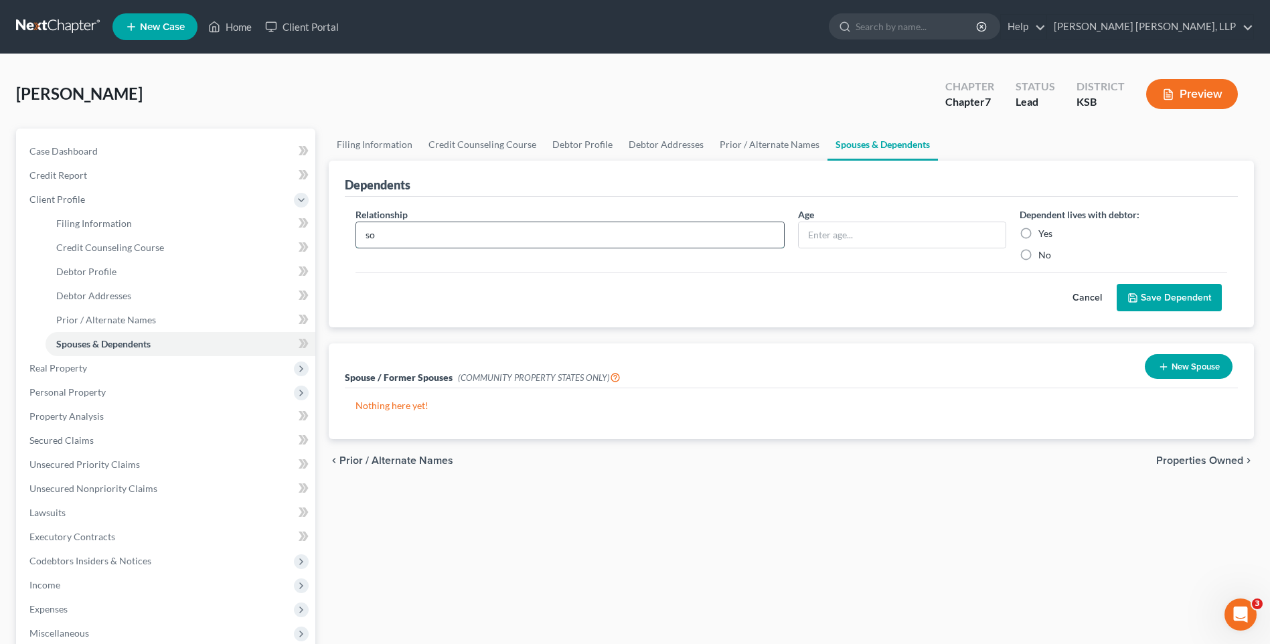
type input "s"
type input "Son"
type input "2"
click at [1043, 227] on input "Yes" at bounding box center [1047, 231] width 9 height 9
radio input "true"
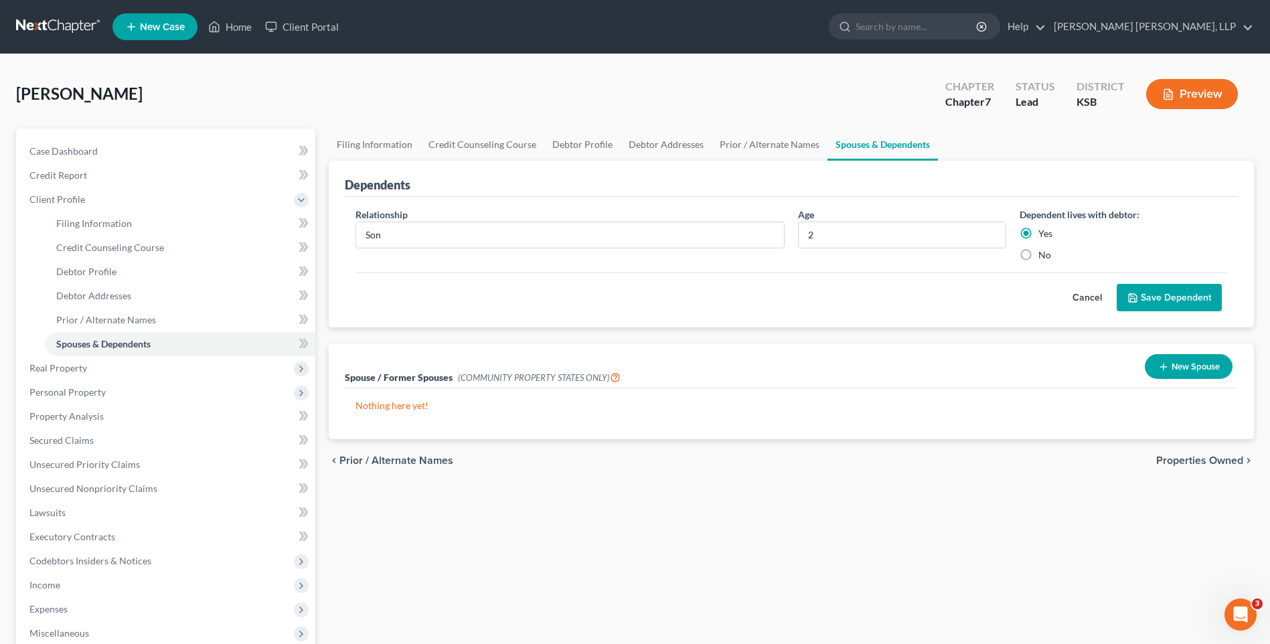
click at [1151, 297] on button "Save Dependent" at bounding box center [1168, 298] width 105 height 28
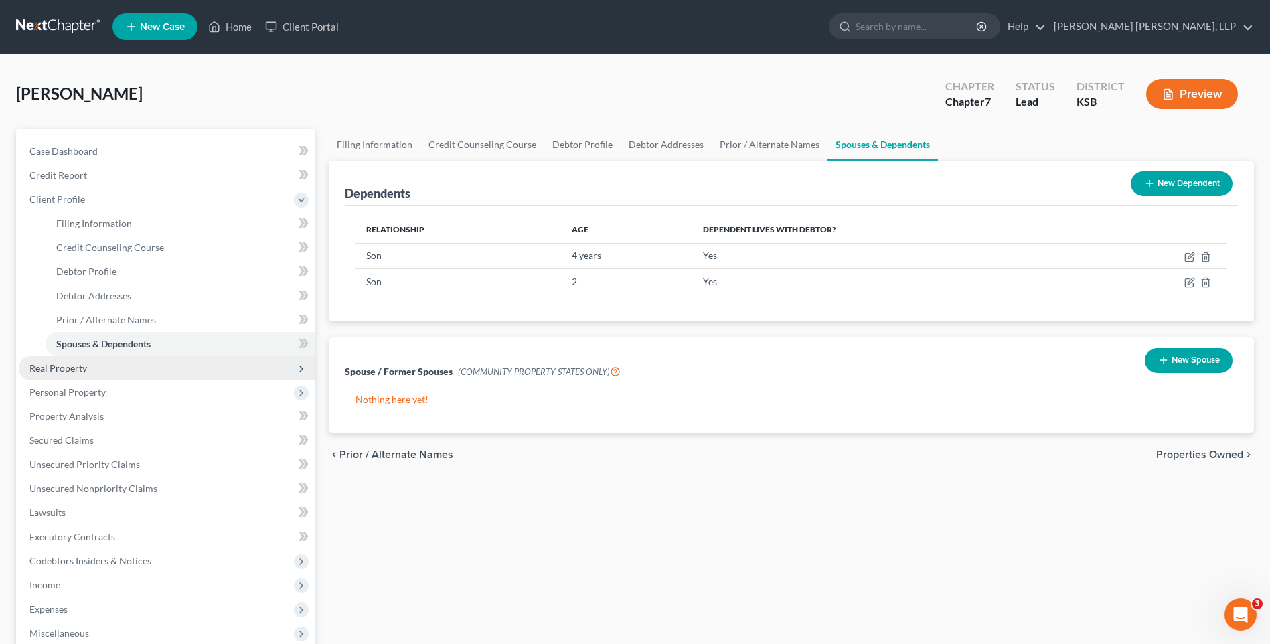
click at [70, 370] on span "Real Property" at bounding box center [58, 367] width 58 height 11
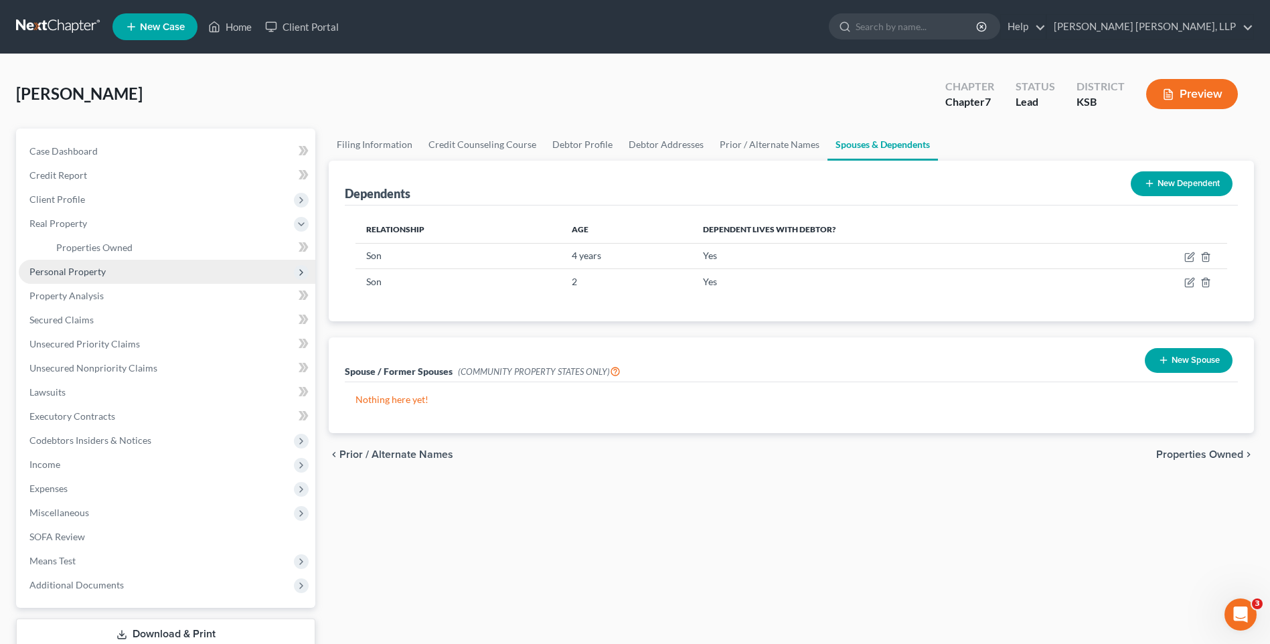
click at [90, 274] on span "Personal Property" at bounding box center [67, 271] width 76 height 11
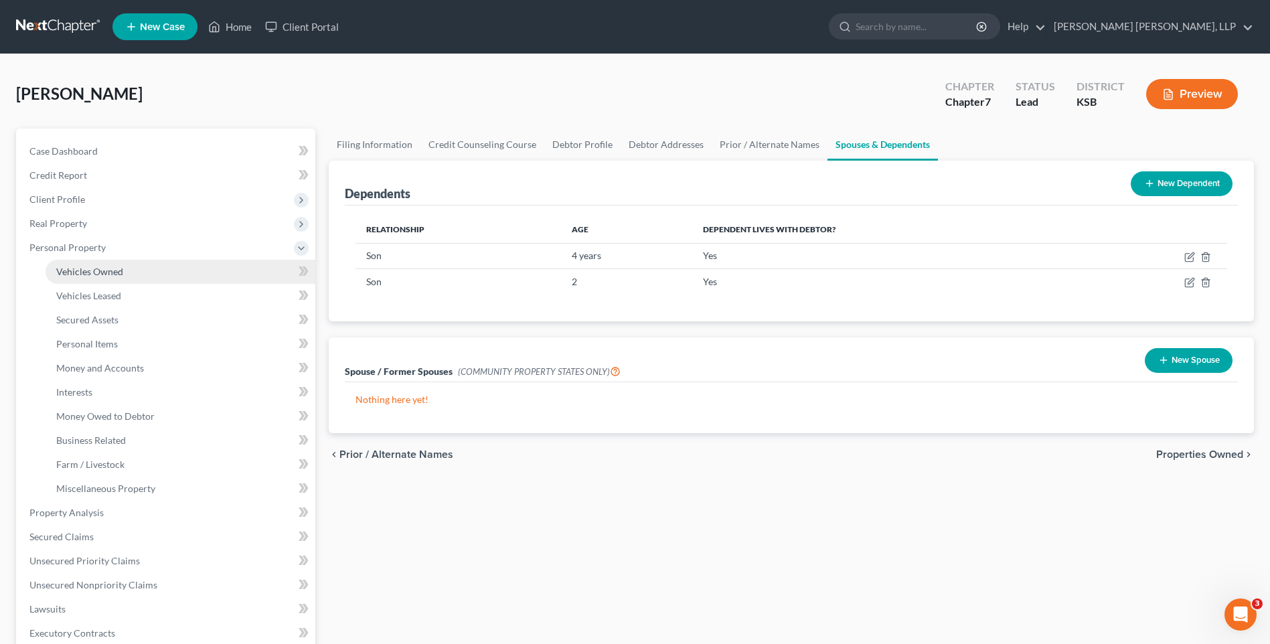
click at [90, 274] on span "Vehicles Owned" at bounding box center [89, 271] width 67 height 11
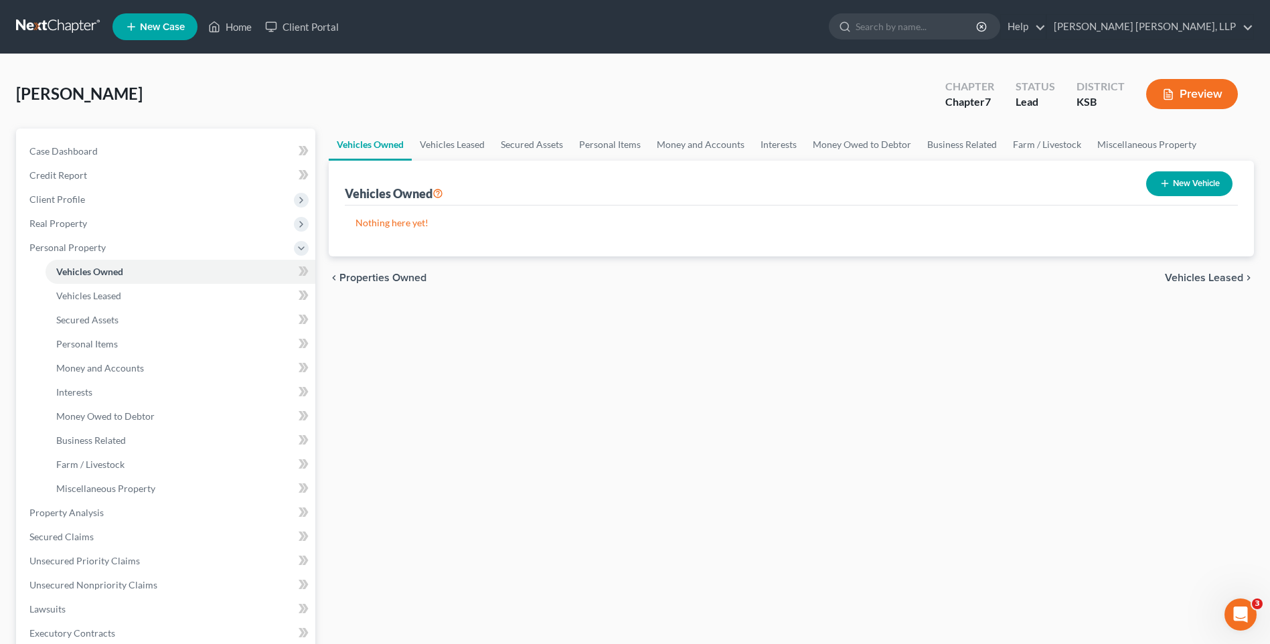
click at [1189, 187] on button "New Vehicle" at bounding box center [1189, 183] width 86 height 25
select select "0"
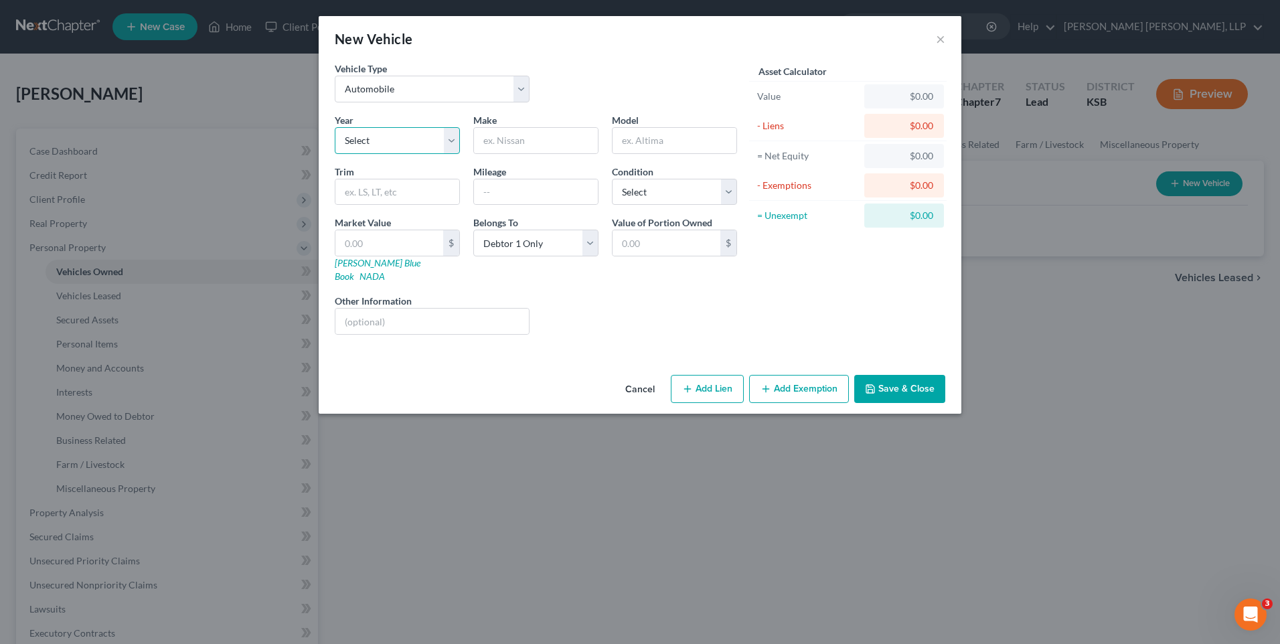
click at [391, 139] on select "Select 2026 2025 2024 2023 2022 2021 2020 2019 2018 2017 2016 2015 2014 2013 20…" at bounding box center [397, 140] width 125 height 27
